Goal: Complete application form: Complete application form

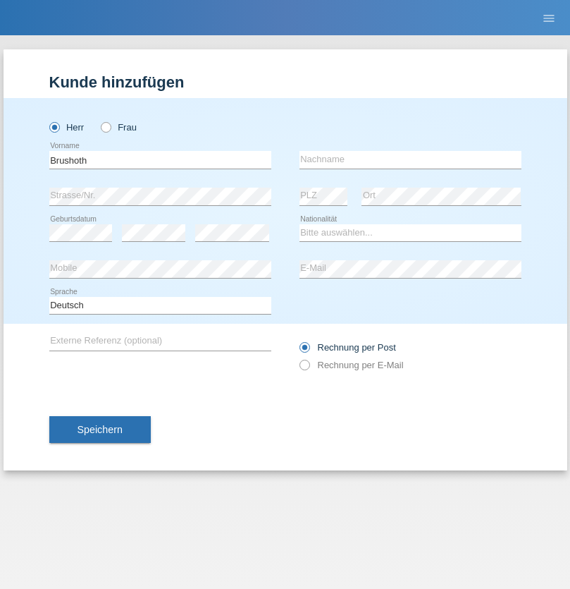
type input "Brushoth"
click at [410, 159] on input "text" at bounding box center [411, 160] width 222 height 18
type input "[PERSON_NAME]"
select select "CH"
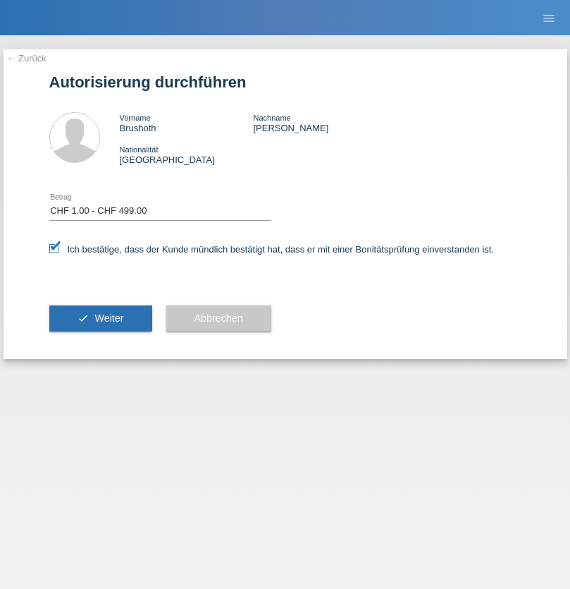
select select "1"
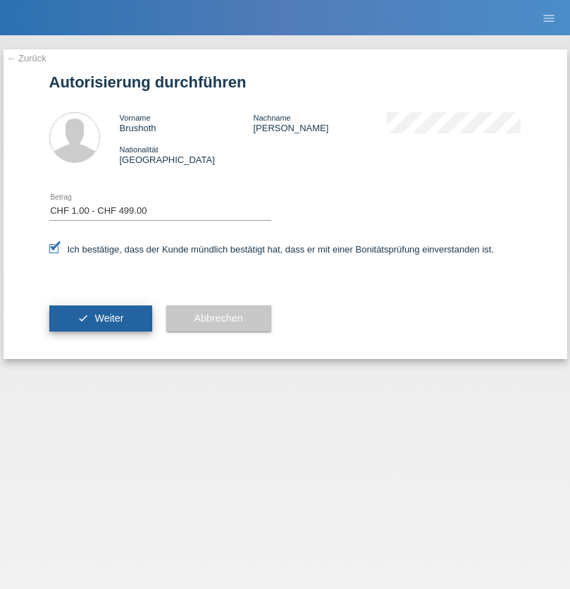
click at [100, 318] on span "Weiter" at bounding box center [108, 317] width 29 height 11
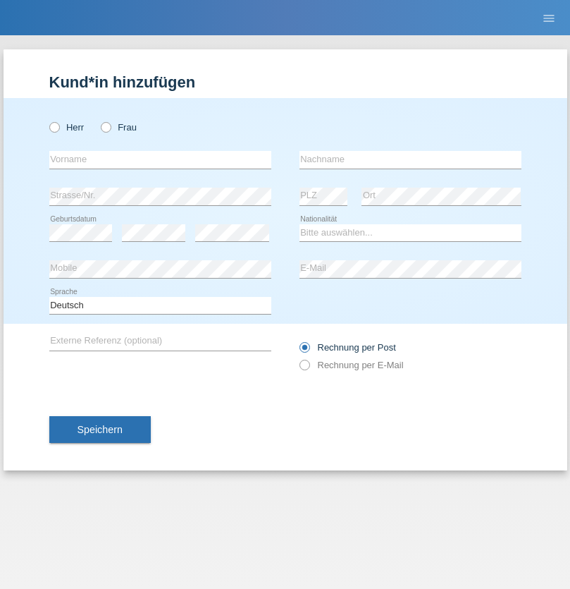
radio input "true"
click at [160, 159] on input "text" at bounding box center [160, 160] width 222 height 18
type input "Ivkovic"
click at [410, 159] on input "text" at bounding box center [411, 160] width 222 height 18
type input "Milena"
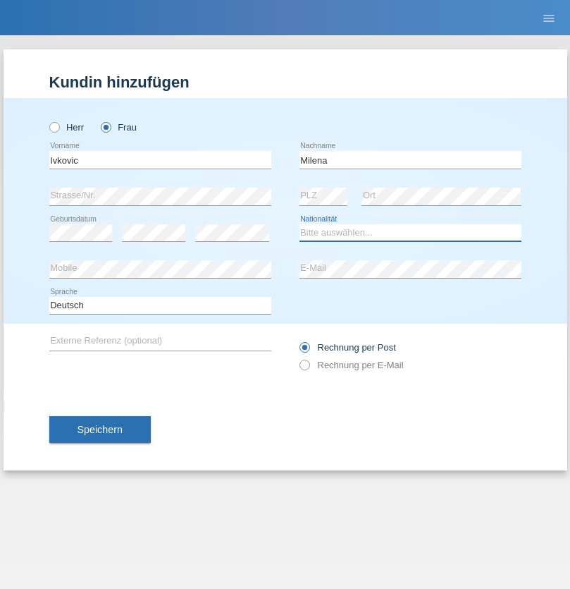
select select "BG"
select select "C"
select select "27"
select select "07"
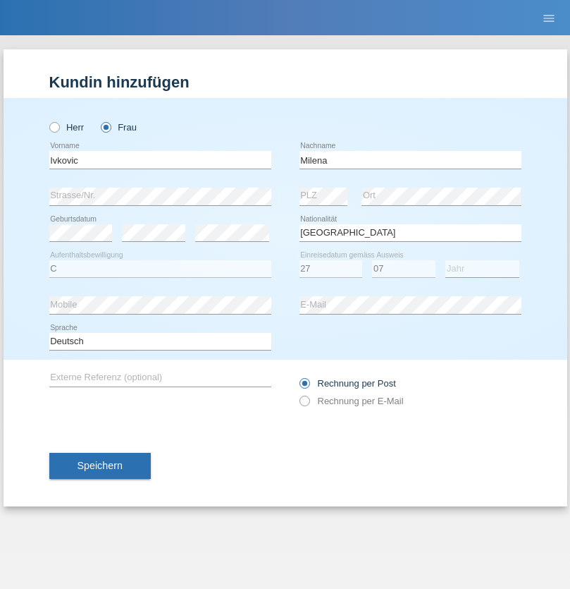
select select "2021"
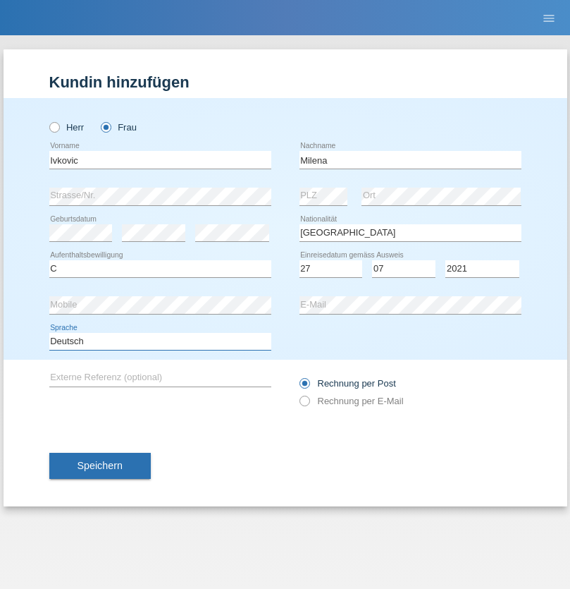
select select "en"
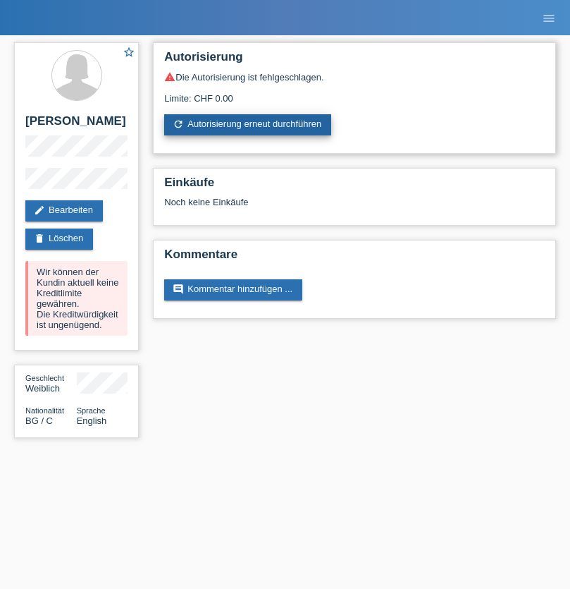
click at [249, 125] on link "refresh Autorisierung erneut durchführen" at bounding box center [247, 124] width 167 height 21
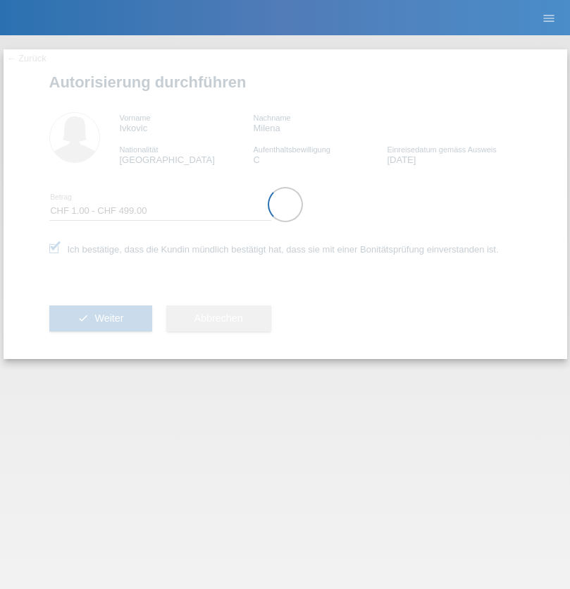
select select "1"
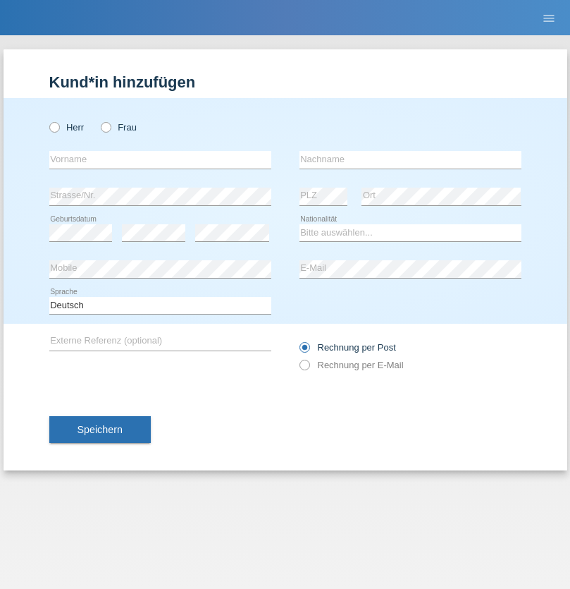
radio input "true"
click at [160, 159] on input "text" at bounding box center [160, 160] width 222 height 18
type input "[PERSON_NAME]"
click at [410, 159] on input "text" at bounding box center [411, 160] width 222 height 18
type input "Iaquinta"
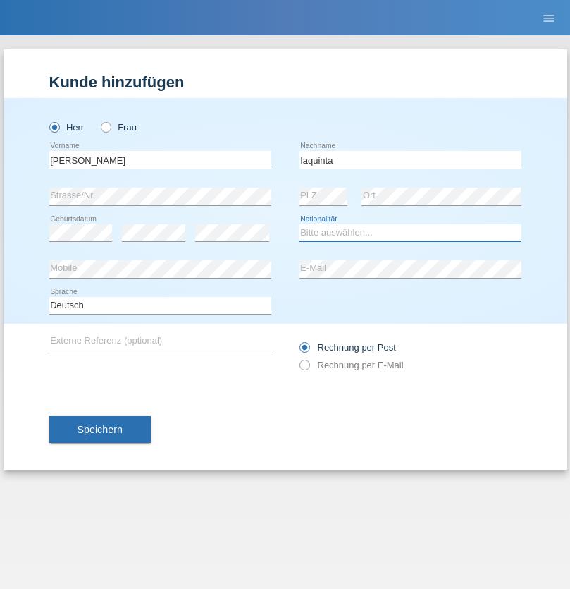
select select "CH"
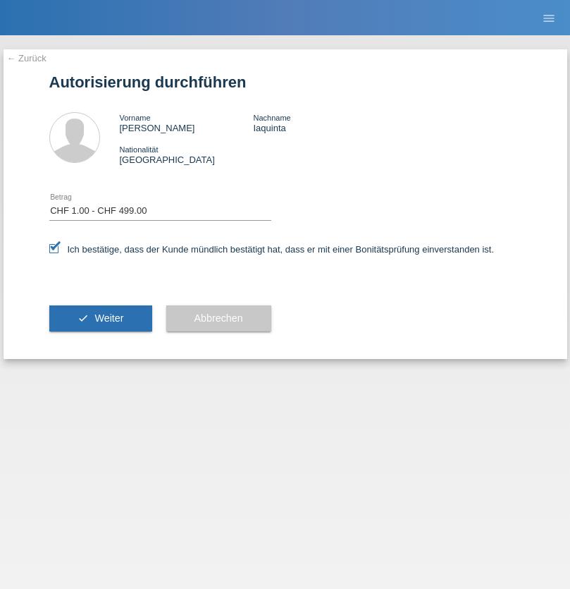
select select "1"
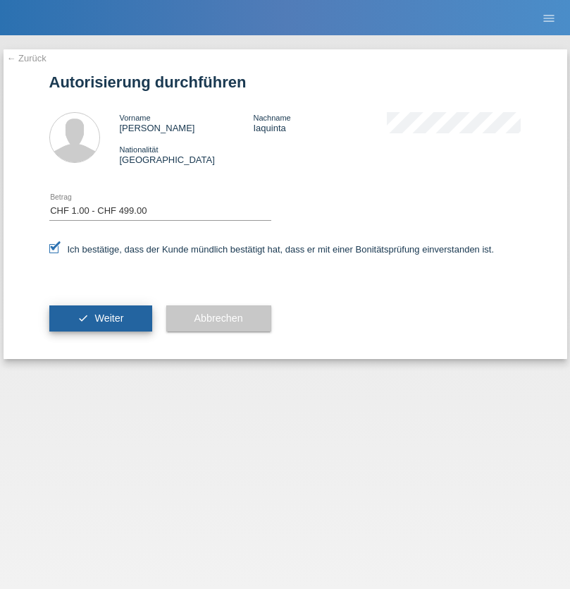
click at [100, 318] on span "Weiter" at bounding box center [108, 317] width 29 height 11
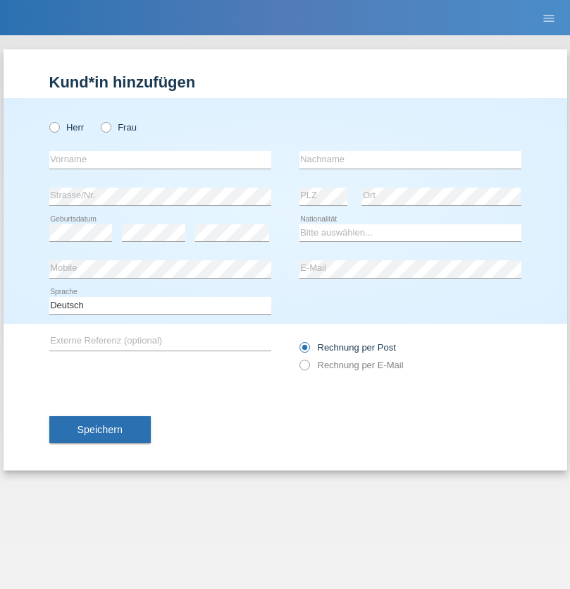
radio input "true"
click at [160, 159] on input "text" at bounding box center [160, 160] width 222 height 18
type input "Ile"
click at [410, 159] on input "text" at bounding box center [411, 160] width 222 height 18
type input "Rexhallar"
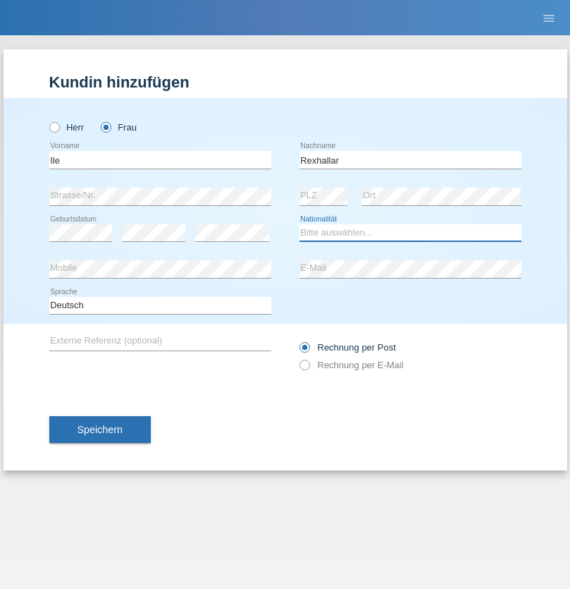
select select "CH"
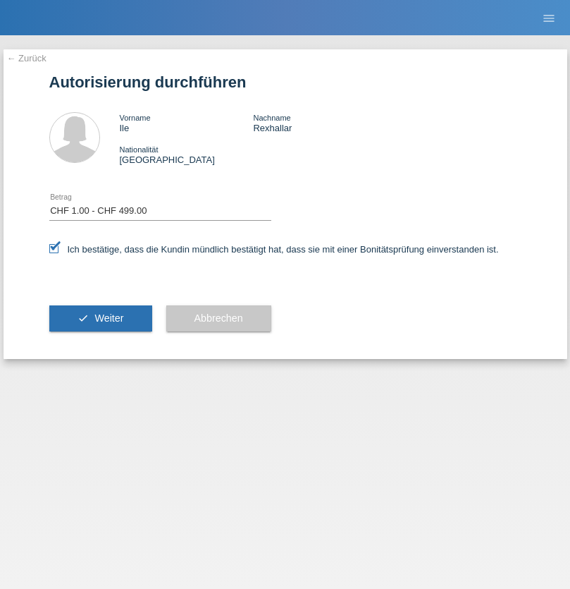
select select "1"
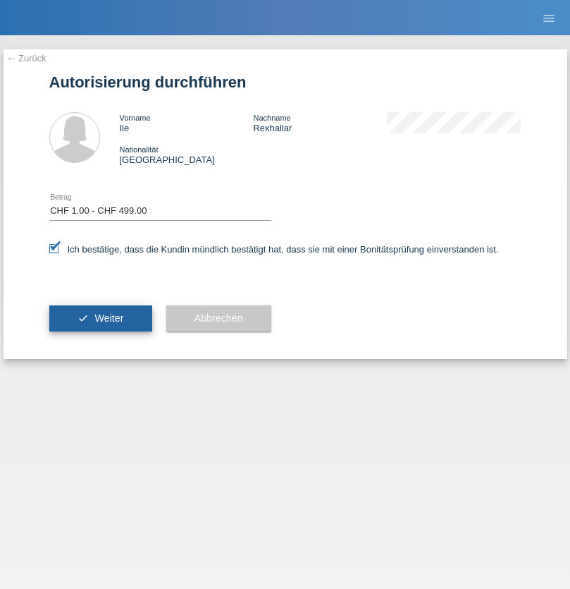
click at [100, 318] on span "Weiter" at bounding box center [108, 317] width 29 height 11
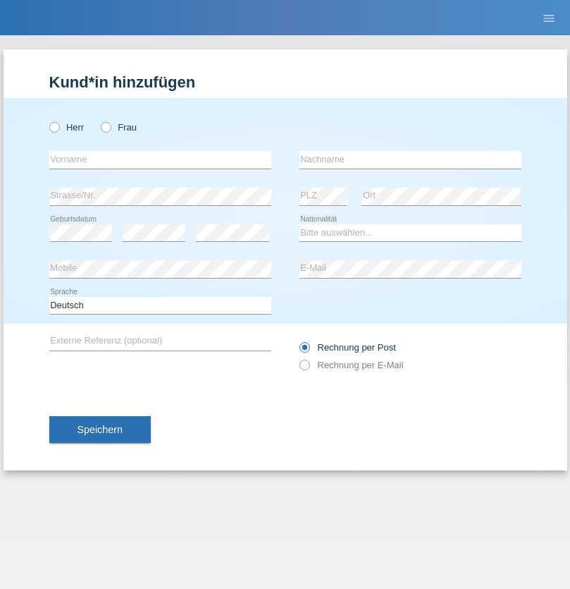
radio input "true"
click at [160, 159] on input "text" at bounding box center [160, 160] width 222 height 18
type input "Marco"
click at [410, 159] on input "text" at bounding box center [411, 160] width 222 height 18
type input "Eberle"
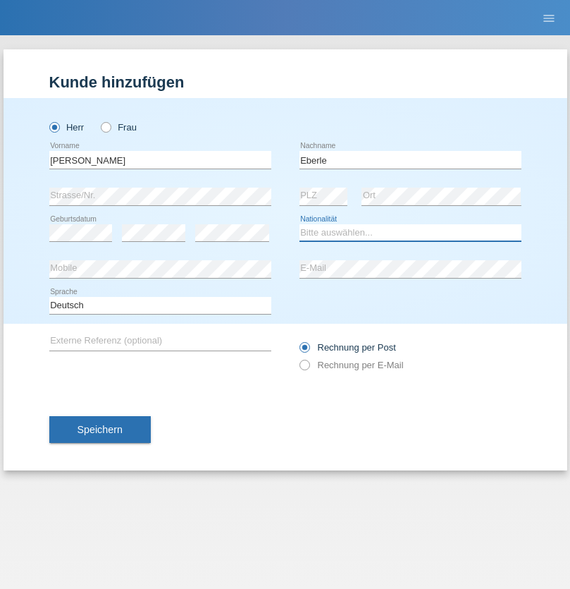
select select "CH"
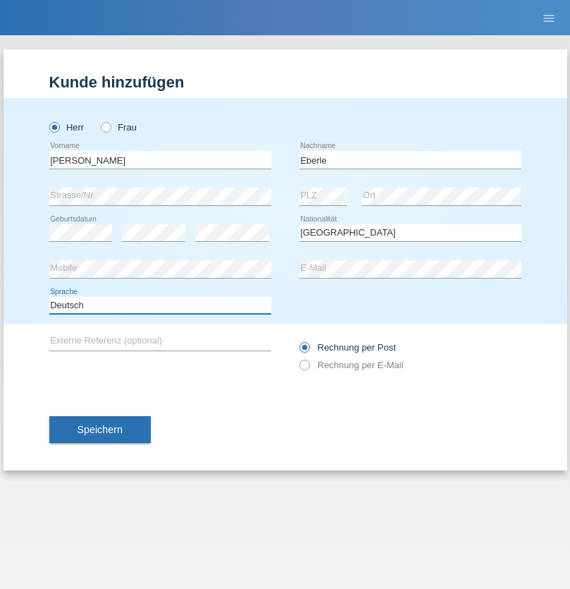
select select "en"
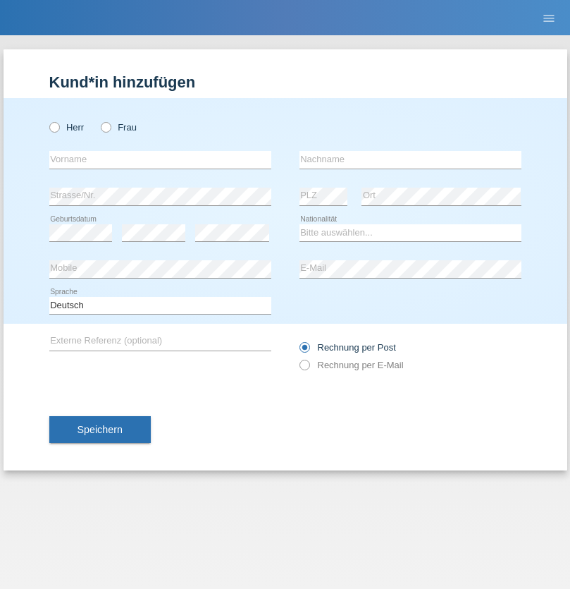
radio input "true"
click at [160, 159] on input "text" at bounding box center [160, 160] width 222 height 18
type input "Besmir"
click at [410, 159] on input "text" at bounding box center [411, 160] width 222 height 18
type input "Ukzmaili"
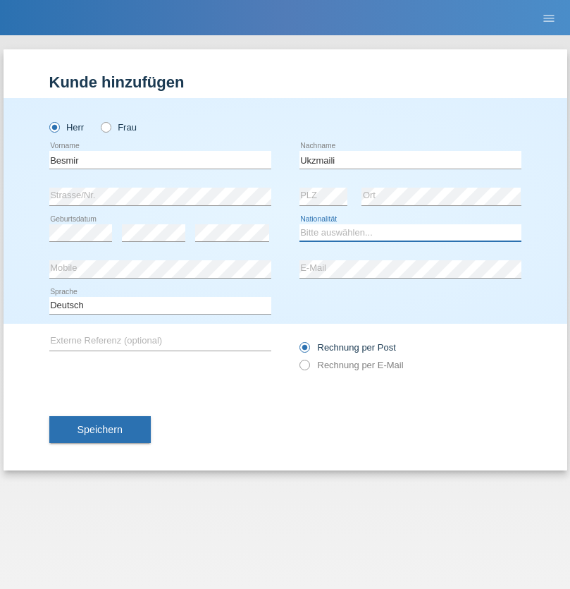
select select "CH"
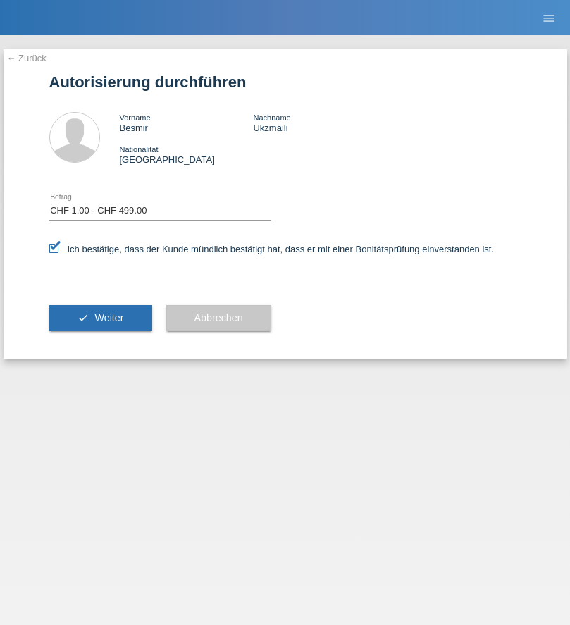
select select "1"
click at [100, 318] on span "Weiter" at bounding box center [108, 317] width 29 height 11
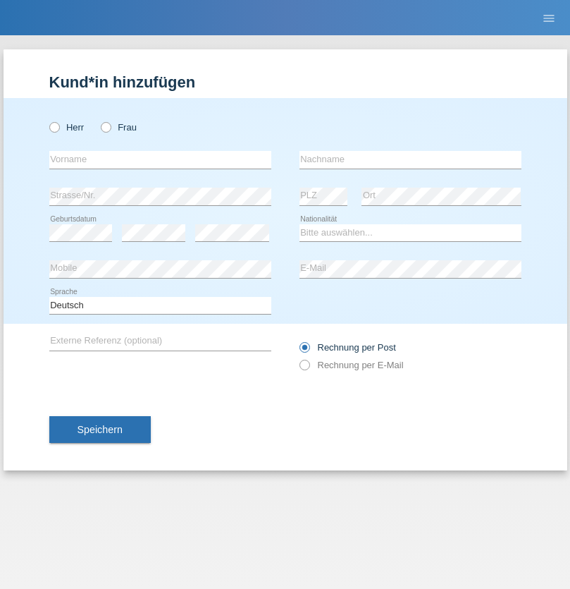
radio input "true"
click at [160, 159] on input "text" at bounding box center [160, 160] width 222 height 18
type input "Jens"
click at [410, 159] on input "text" at bounding box center [411, 160] width 222 height 18
type input "Mehlhorn"
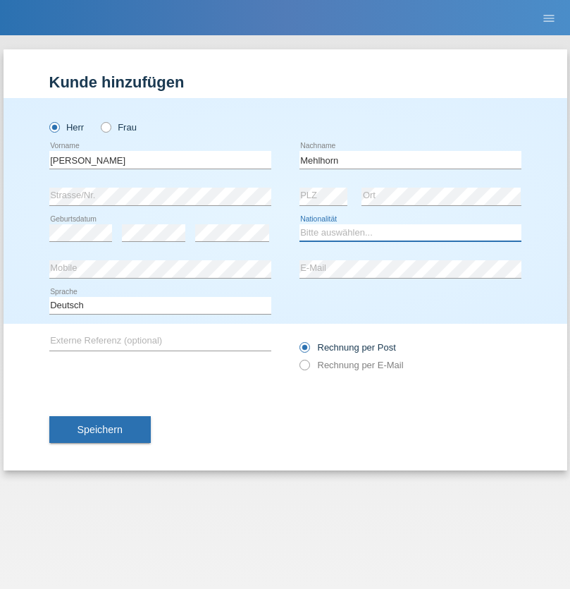
select select "CH"
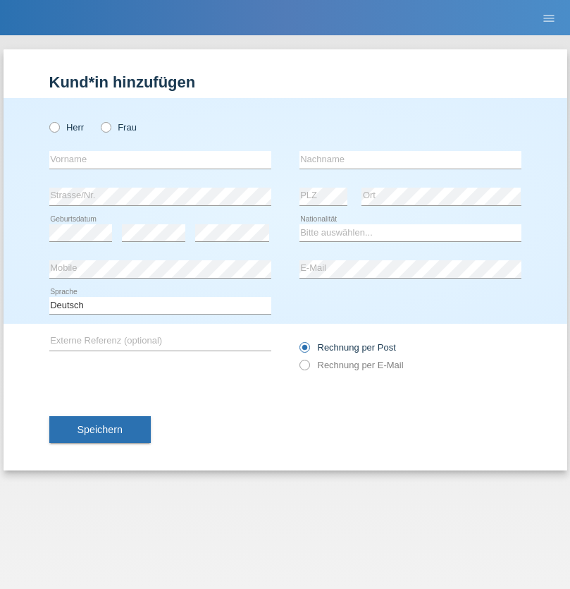
radio input "true"
click at [160, 159] on input "text" at bounding box center [160, 160] width 222 height 18
type input "Cristina"
click at [410, 159] on input "text" at bounding box center [411, 160] width 222 height 18
type input "Papuc"
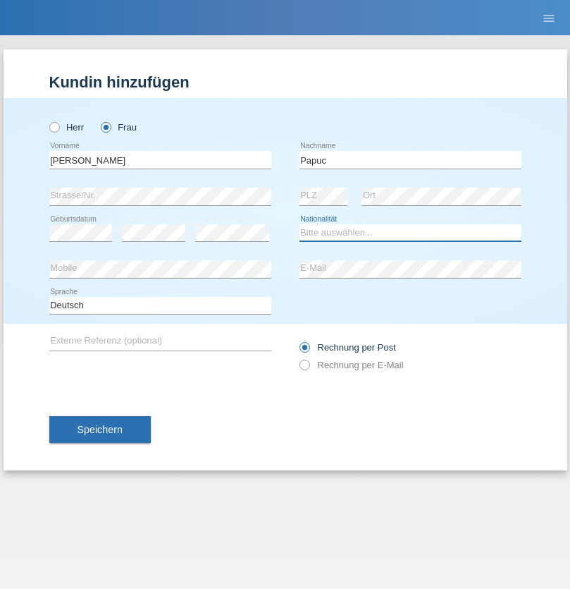
select select "RO"
select select "C"
select select "30"
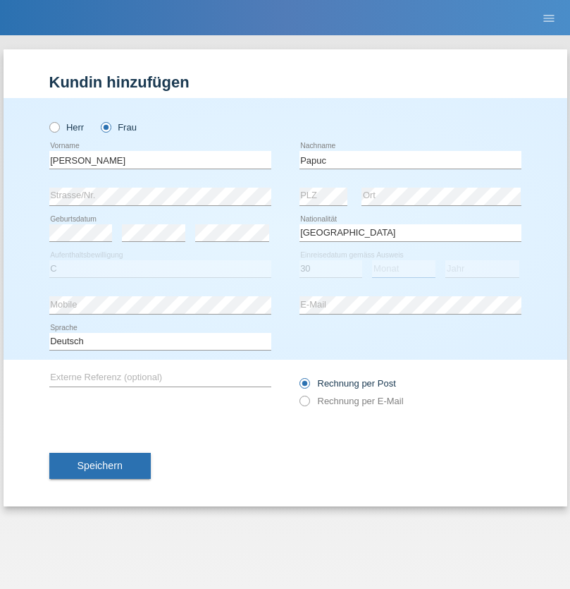
select select "07"
select select "2019"
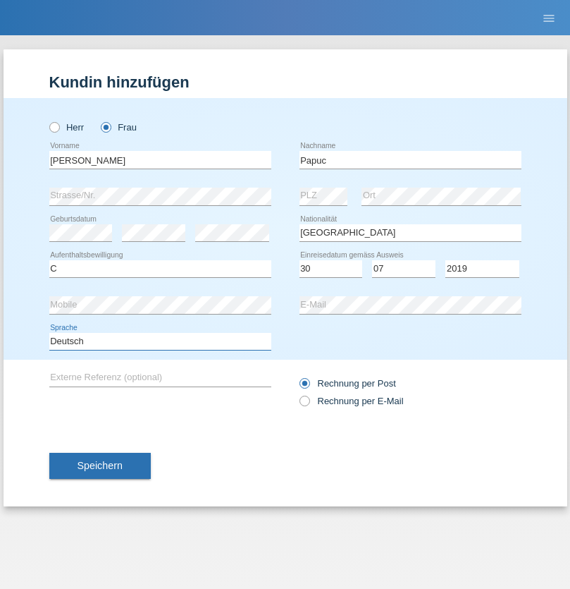
select select "en"
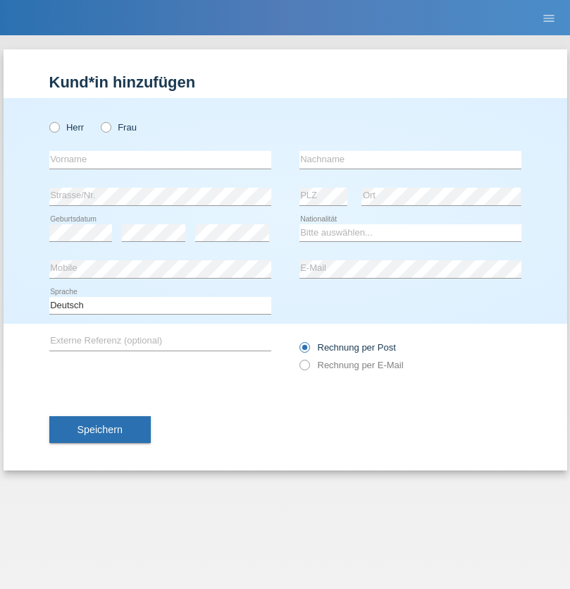
radio input "true"
click at [160, 159] on input "text" at bounding box center [160, 160] width 222 height 18
type input "Dikbaş"
click at [410, 159] on input "text" at bounding box center [411, 160] width 222 height 18
type input "Nuray"
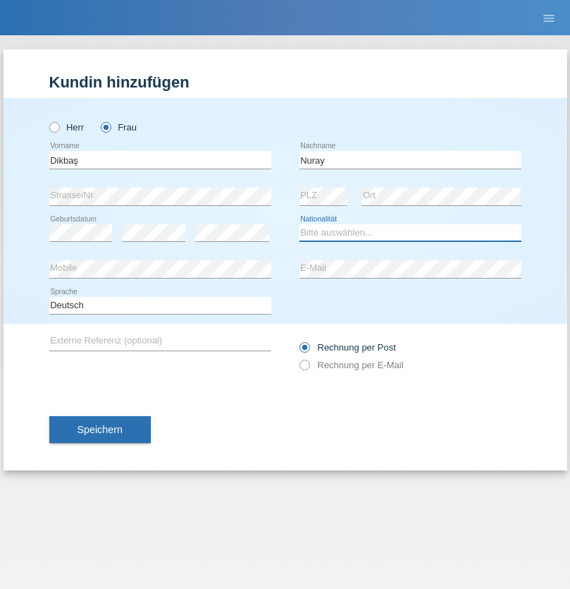
select select "TR"
select select "C"
select select "09"
select select "11"
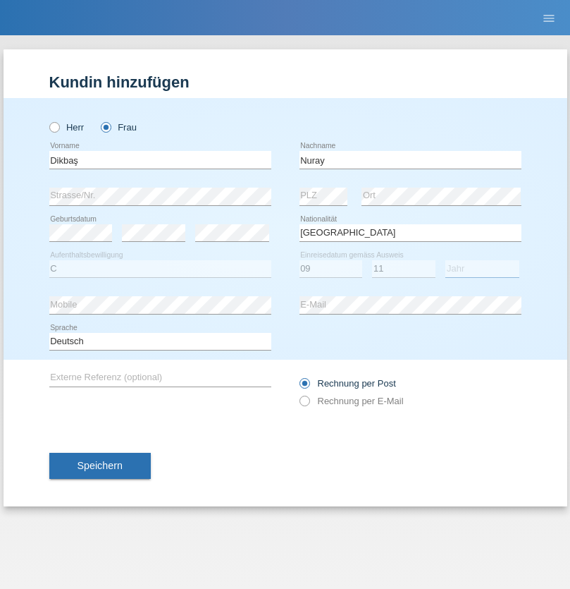
select select "1994"
